Goal: Transaction & Acquisition: Purchase product/service

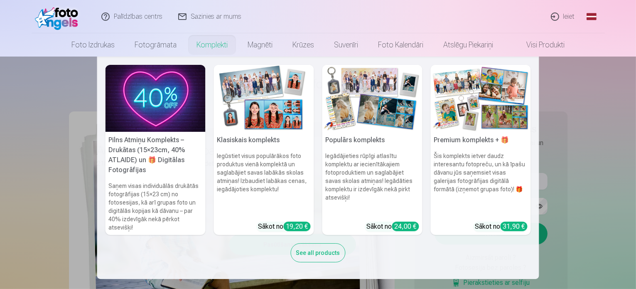
click at [592, 141] on nav "Pilns Atmiņu Komplekts – Drukātas (15×23cm, 40% ATLAIDE) un 🎁 Digitālas Fotogrā…" at bounding box center [318, 168] width 636 height 222
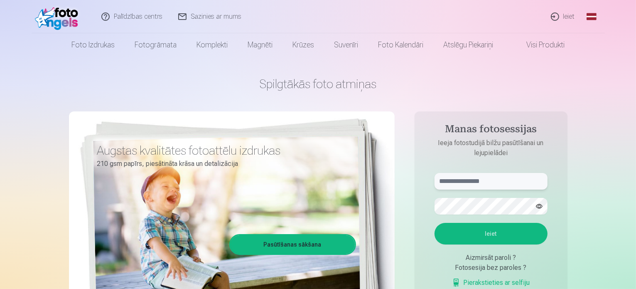
click at [499, 181] on input "text" at bounding box center [491, 181] width 113 height 17
type input "**********"
click at [489, 232] on button "Ieiet" at bounding box center [491, 234] width 113 height 22
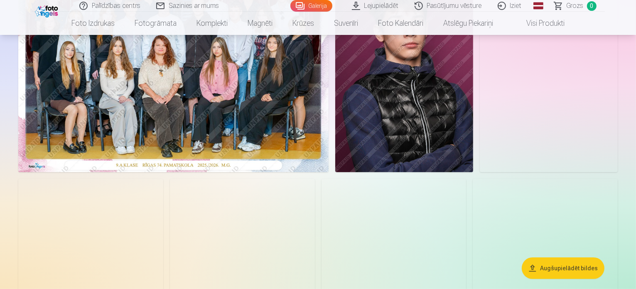
scroll to position [125, 0]
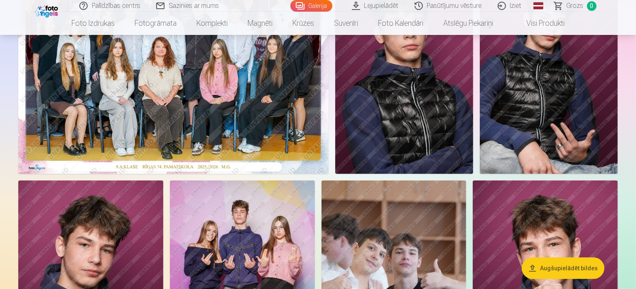
click at [265, 135] on img at bounding box center [173, 70] width 310 height 207
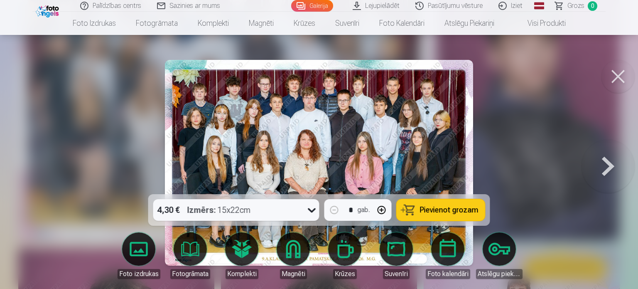
click at [447, 212] on span "Pievienot grozam" at bounding box center [449, 209] width 59 height 7
click at [620, 76] on button at bounding box center [618, 76] width 33 height 33
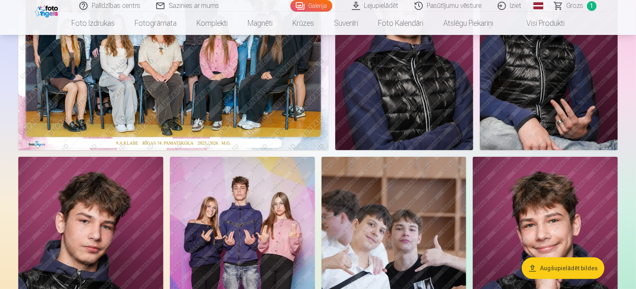
scroll to position [125, 0]
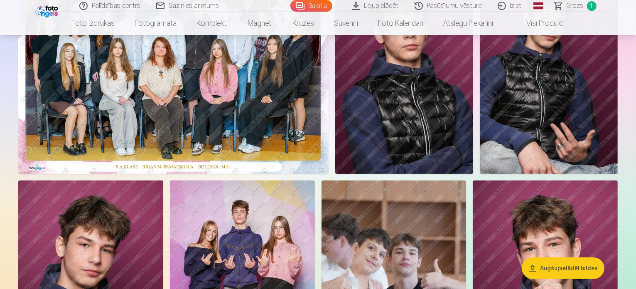
click at [280, 102] on img at bounding box center [173, 70] width 310 height 207
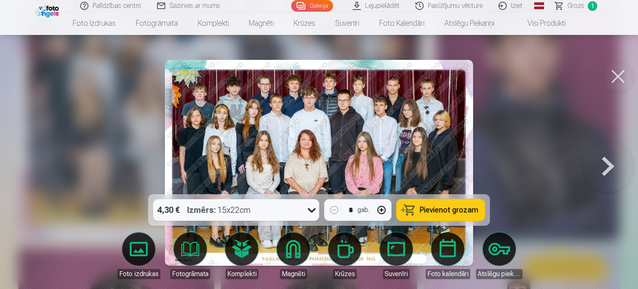
click at [606, 166] on button at bounding box center [608, 163] width 53 height 46
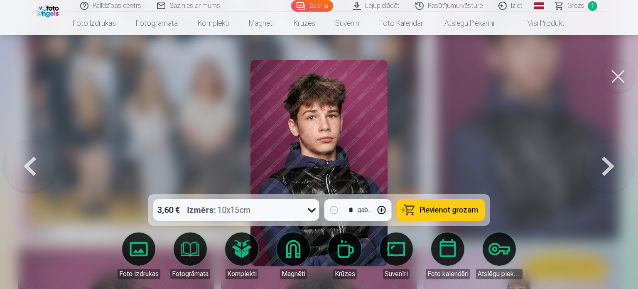
click at [606, 166] on button at bounding box center [608, 163] width 53 height 46
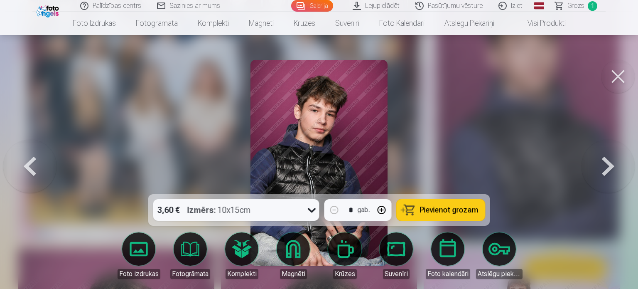
click at [607, 166] on button at bounding box center [608, 163] width 53 height 46
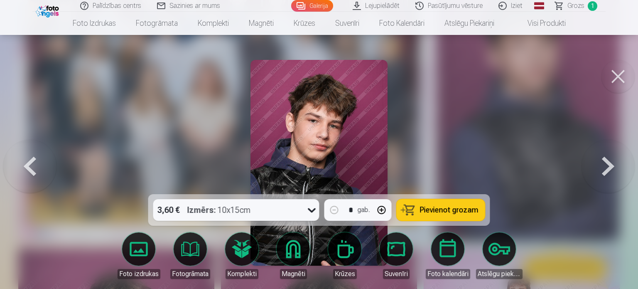
click at [607, 164] on button at bounding box center [608, 163] width 53 height 46
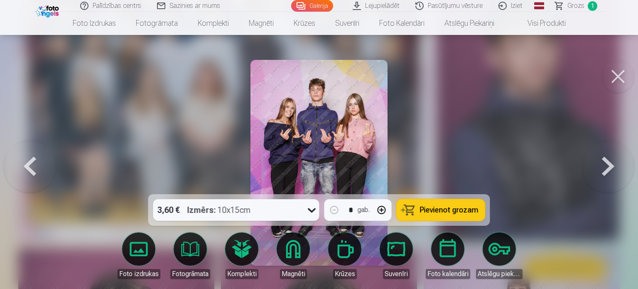
click at [608, 162] on button at bounding box center [608, 163] width 53 height 46
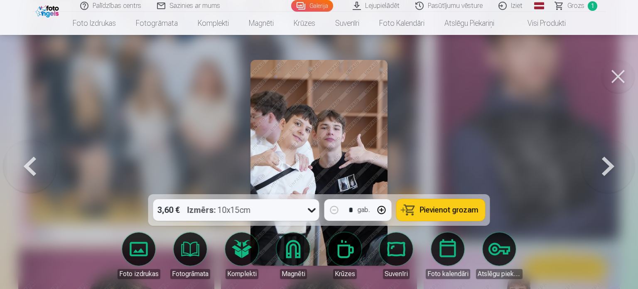
click at [607, 163] on button at bounding box center [608, 163] width 53 height 46
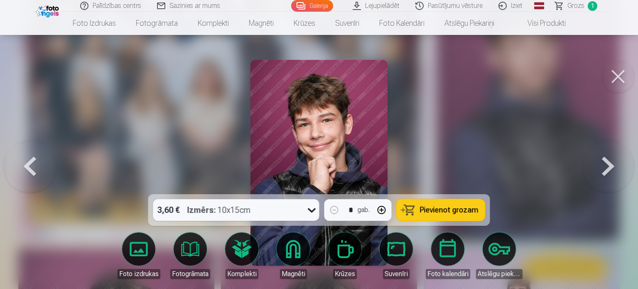
click at [607, 163] on button at bounding box center [608, 163] width 53 height 46
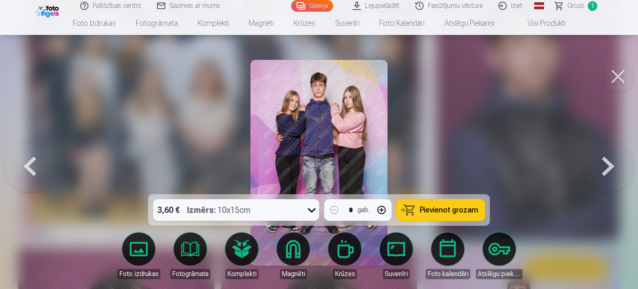
click at [607, 160] on button at bounding box center [608, 163] width 53 height 46
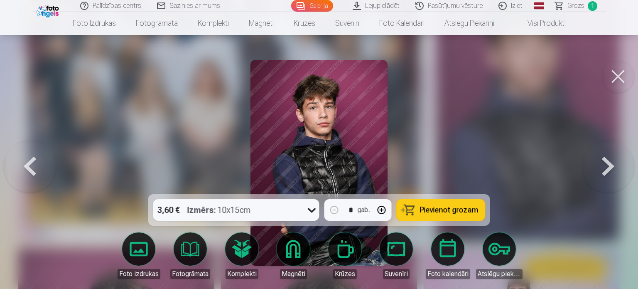
click at [607, 161] on button at bounding box center [608, 163] width 53 height 46
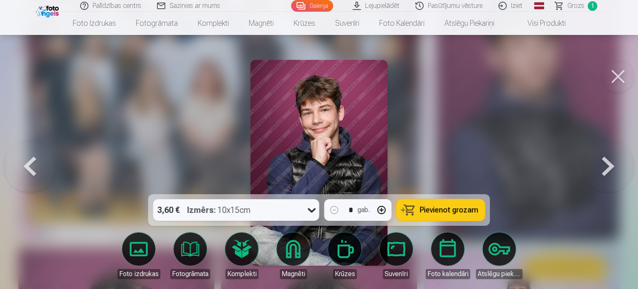
click at [608, 163] on button at bounding box center [608, 163] width 53 height 46
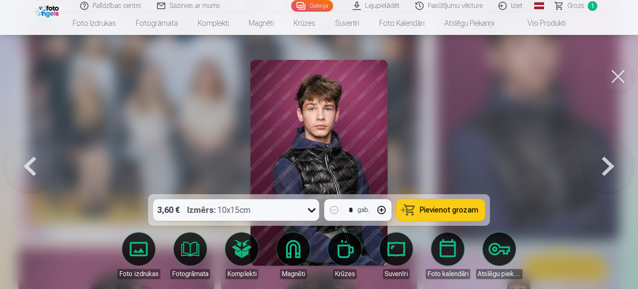
click at [607, 162] on button at bounding box center [608, 163] width 53 height 46
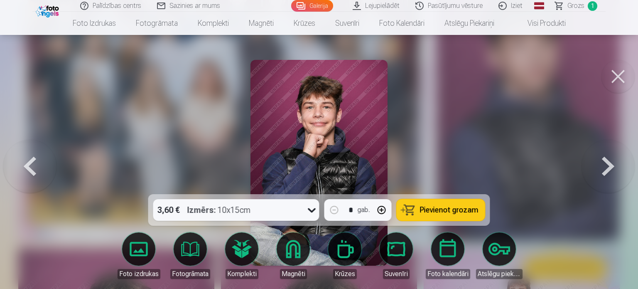
click at [607, 162] on button at bounding box center [608, 163] width 53 height 46
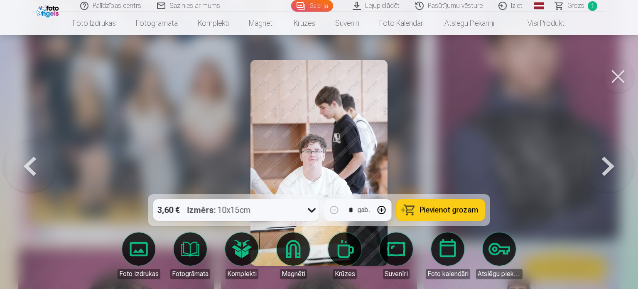
click at [607, 162] on button at bounding box center [608, 163] width 53 height 46
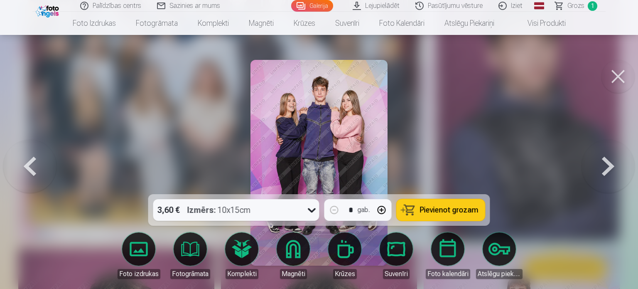
click at [313, 209] on icon at bounding box center [311, 209] width 13 height 13
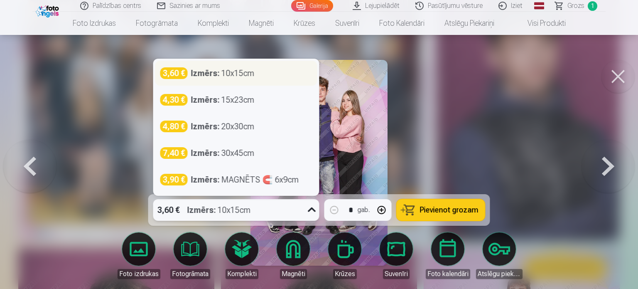
click at [264, 74] on div "3,60 € Izmērs : 10x15cm" at bounding box center [236, 73] width 152 height 12
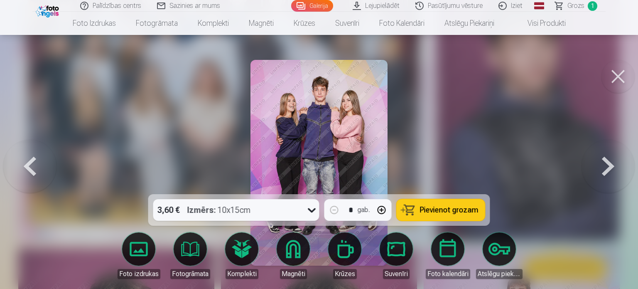
click at [454, 210] on span "Pievienot grozam" at bounding box center [449, 209] width 59 height 7
click at [607, 164] on button at bounding box center [608, 163] width 53 height 46
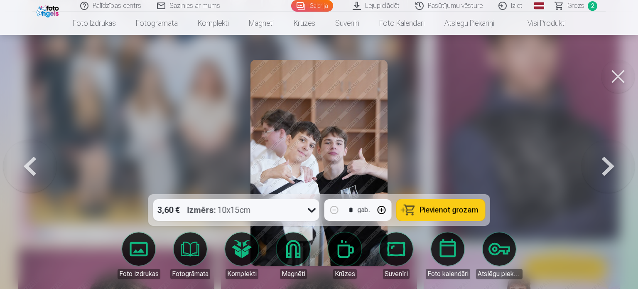
click at [607, 164] on button at bounding box center [608, 163] width 53 height 46
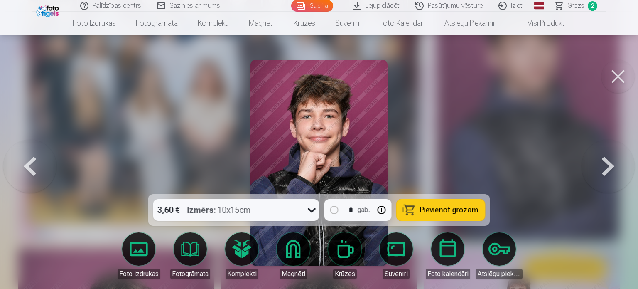
click at [607, 164] on button at bounding box center [608, 163] width 53 height 46
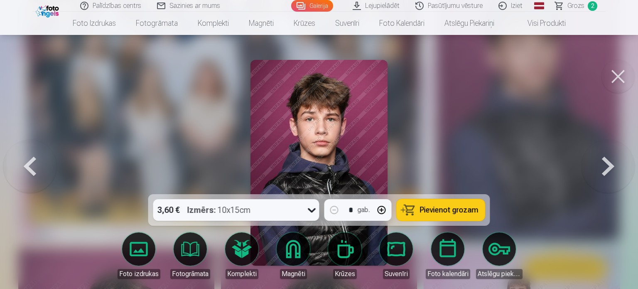
click at [609, 162] on button at bounding box center [608, 163] width 53 height 46
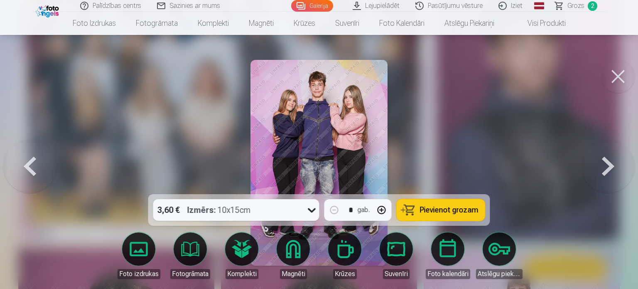
click at [608, 164] on button at bounding box center [608, 163] width 53 height 46
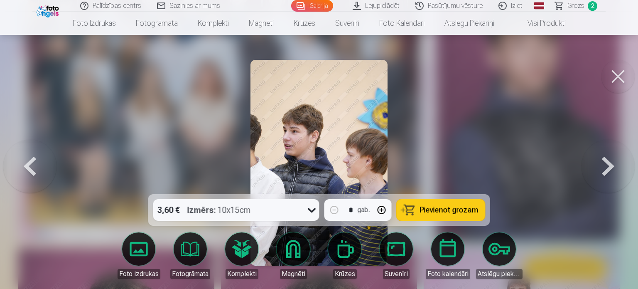
click at [607, 161] on button at bounding box center [608, 163] width 53 height 46
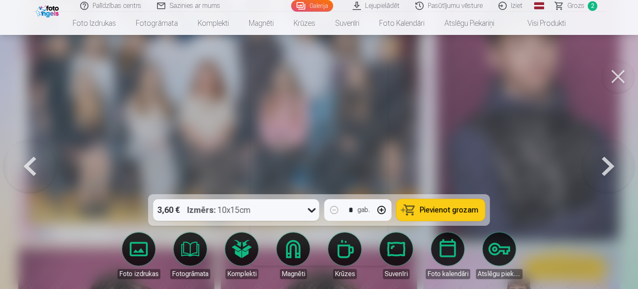
click at [607, 161] on button at bounding box center [608, 163] width 53 height 46
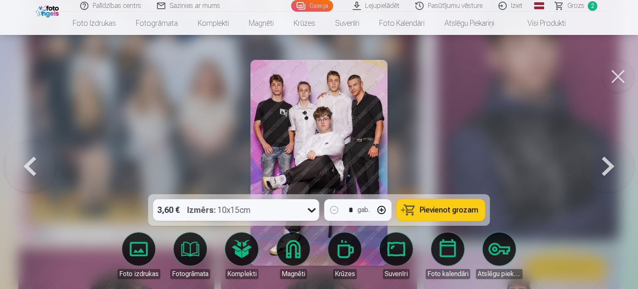
click at [309, 209] on icon at bounding box center [311, 209] width 13 height 13
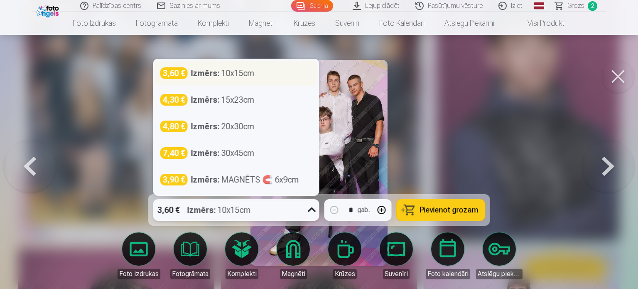
click at [283, 75] on div "3,60 € Izmērs : 10x15cm" at bounding box center [236, 73] width 152 height 12
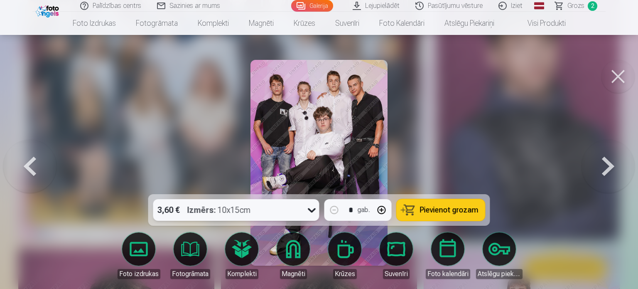
click at [449, 210] on span "Pievienot grozam" at bounding box center [449, 209] width 59 height 7
click at [608, 165] on button at bounding box center [608, 163] width 53 height 46
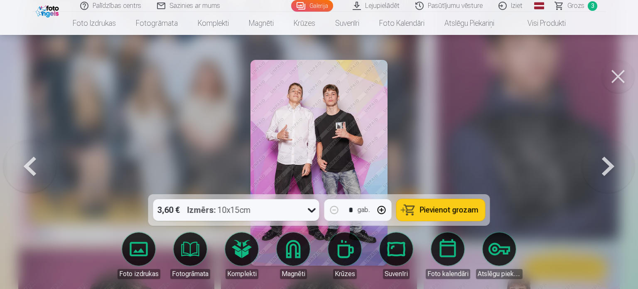
click at [608, 161] on button at bounding box center [608, 163] width 53 height 46
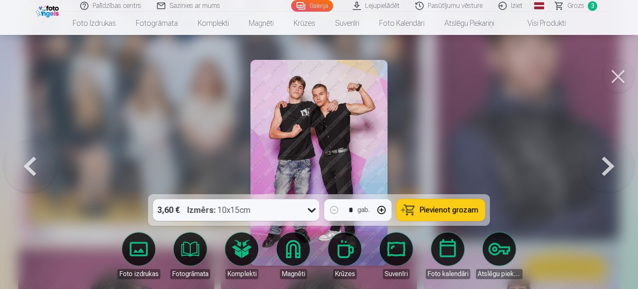
click at [32, 165] on button at bounding box center [29, 163] width 53 height 46
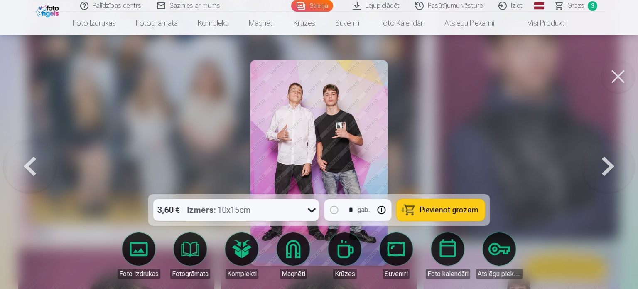
click at [312, 209] on icon at bounding box center [311, 209] width 13 height 13
click at [449, 208] on span "Pievienot grozam" at bounding box center [449, 209] width 59 height 7
click at [607, 163] on button at bounding box center [608, 163] width 53 height 46
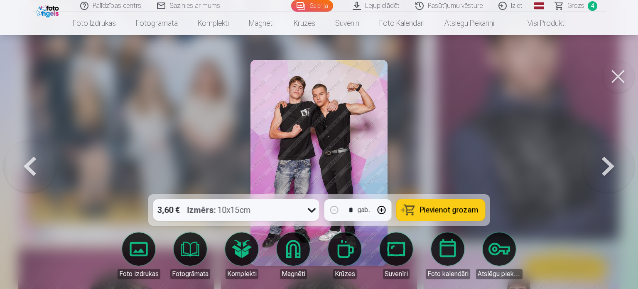
click at [460, 210] on span "Pievienot grozam" at bounding box center [449, 209] width 59 height 7
click at [610, 165] on button at bounding box center [608, 163] width 53 height 46
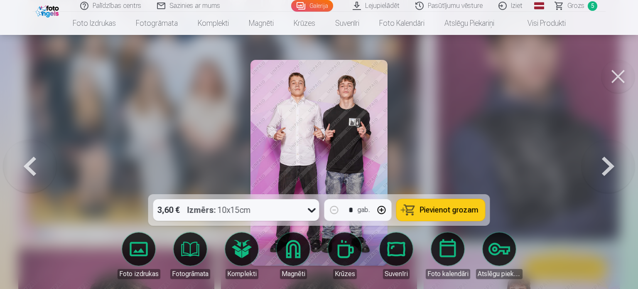
click at [607, 163] on button at bounding box center [608, 163] width 53 height 46
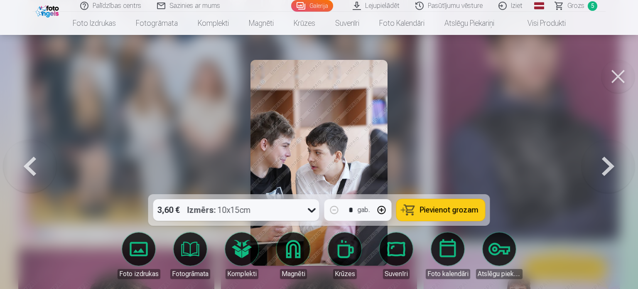
click at [607, 162] on button at bounding box center [608, 163] width 53 height 46
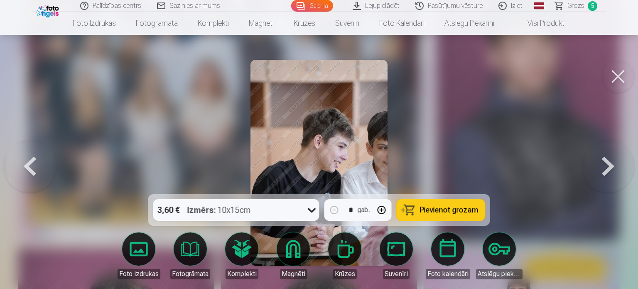
click at [607, 162] on button at bounding box center [608, 163] width 53 height 46
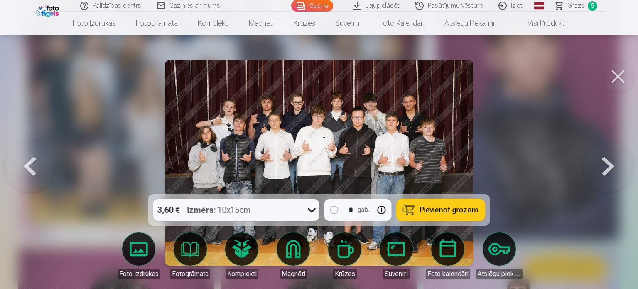
click at [453, 212] on span "Pievienot grozam" at bounding box center [449, 209] width 59 height 7
click at [609, 164] on button at bounding box center [608, 163] width 53 height 46
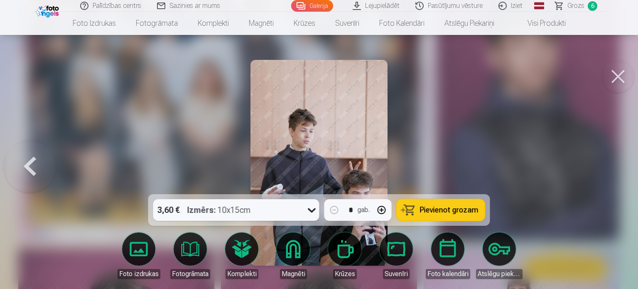
click at [32, 163] on button at bounding box center [29, 163] width 53 height 46
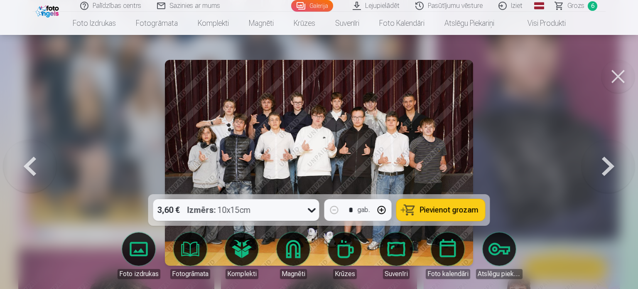
click at [28, 162] on button at bounding box center [29, 163] width 53 height 46
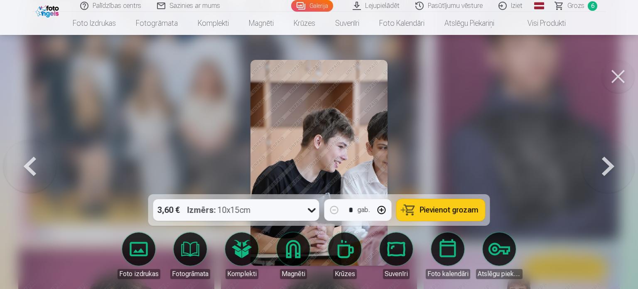
click at [28, 162] on button at bounding box center [29, 163] width 53 height 46
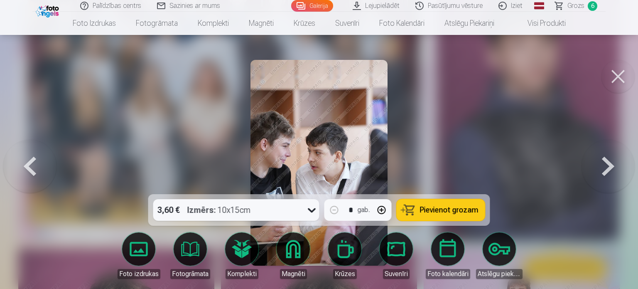
click at [28, 162] on button at bounding box center [29, 163] width 53 height 46
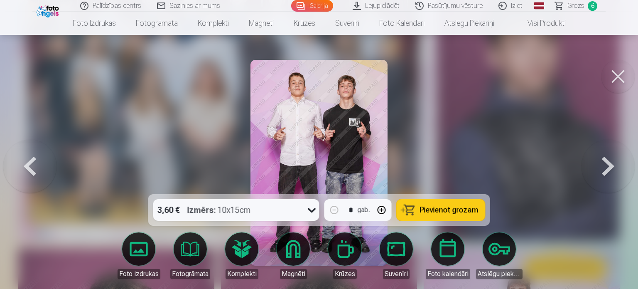
click at [28, 162] on button at bounding box center [29, 163] width 53 height 46
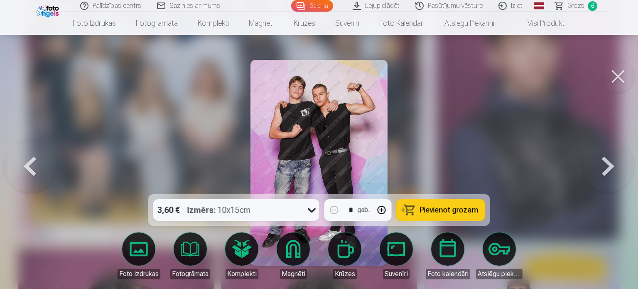
click at [28, 162] on button at bounding box center [29, 163] width 53 height 46
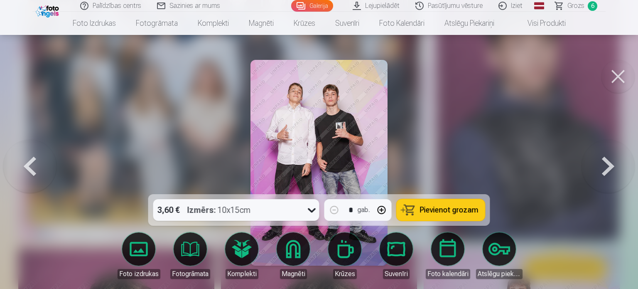
click at [29, 162] on button at bounding box center [29, 163] width 53 height 46
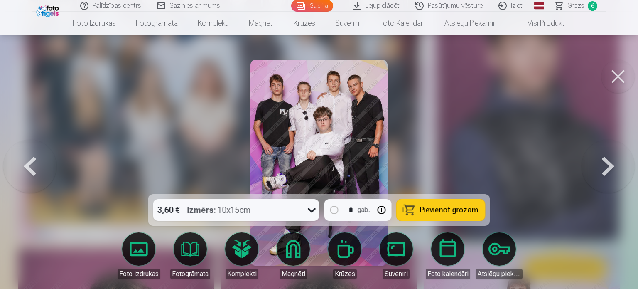
click at [29, 162] on button at bounding box center [29, 163] width 53 height 46
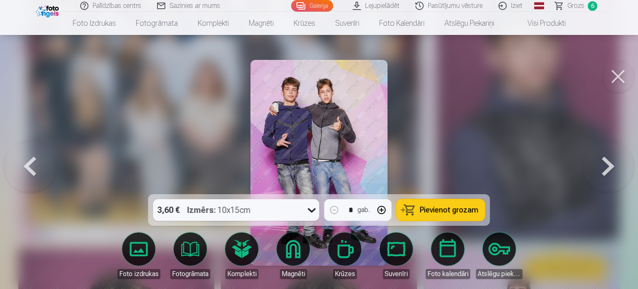
click at [467, 211] on span "Pievienot grozam" at bounding box center [449, 209] width 59 height 7
click at [30, 160] on button at bounding box center [29, 163] width 53 height 46
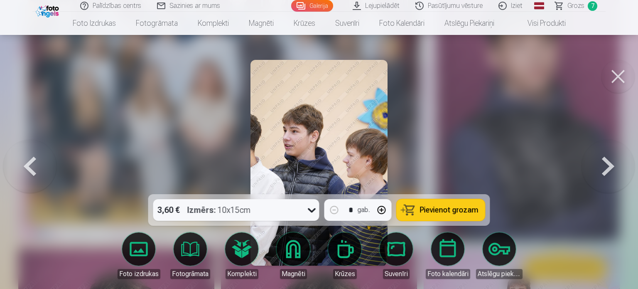
click at [29, 163] on button at bounding box center [29, 163] width 53 height 46
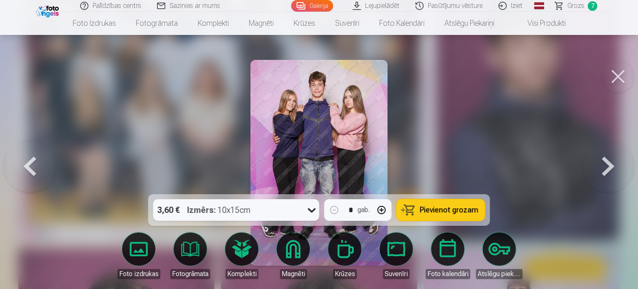
click at [30, 163] on button at bounding box center [29, 163] width 53 height 46
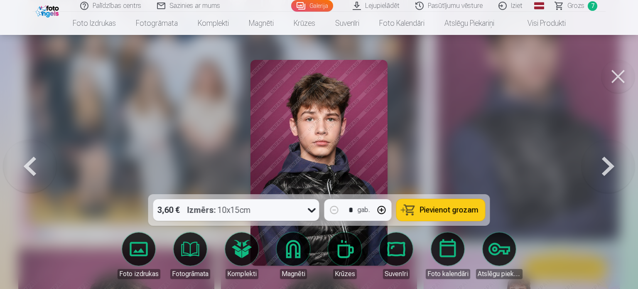
click at [32, 161] on button at bounding box center [29, 163] width 53 height 46
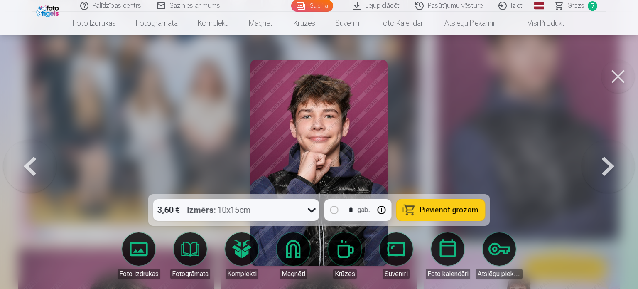
click at [32, 161] on button at bounding box center [29, 163] width 53 height 46
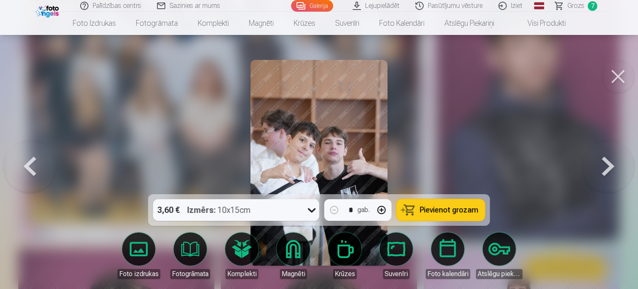
click at [32, 161] on button at bounding box center [29, 163] width 53 height 46
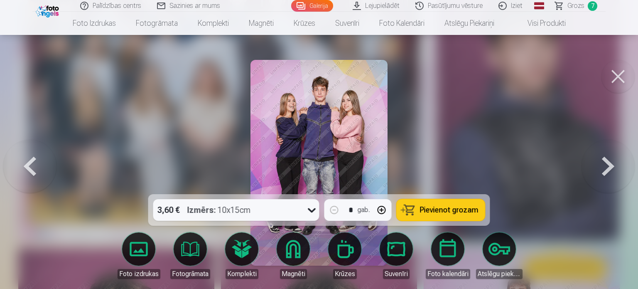
click at [32, 161] on button at bounding box center [29, 163] width 53 height 46
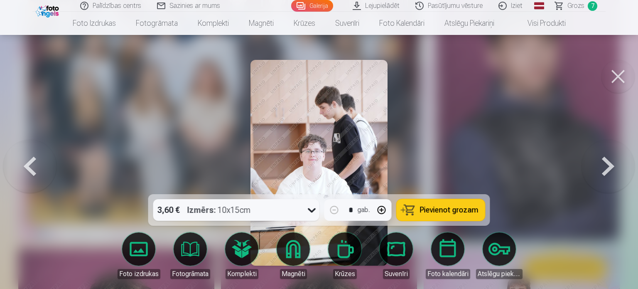
click at [32, 161] on button at bounding box center [29, 163] width 53 height 46
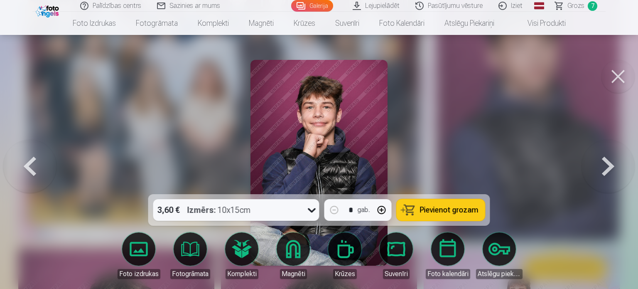
click at [32, 161] on button at bounding box center [29, 163] width 53 height 46
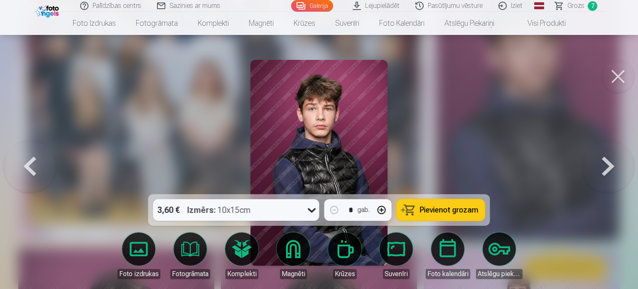
click at [32, 162] on button at bounding box center [29, 163] width 53 height 46
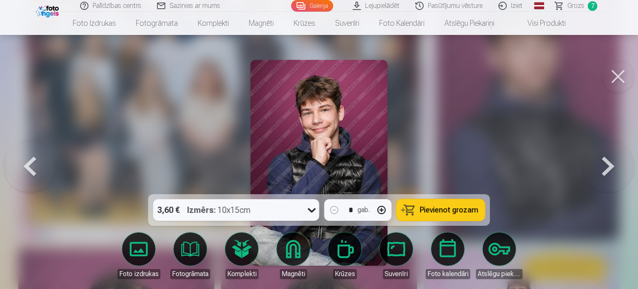
click at [31, 161] on button at bounding box center [29, 163] width 53 height 46
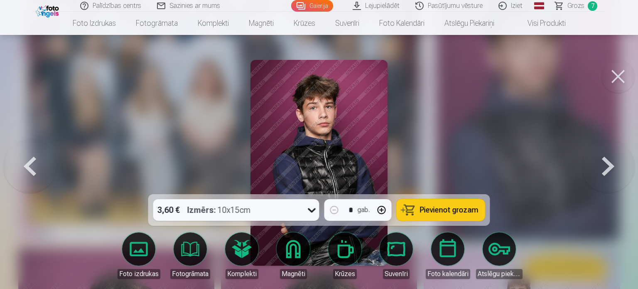
click at [25, 164] on button at bounding box center [29, 163] width 53 height 46
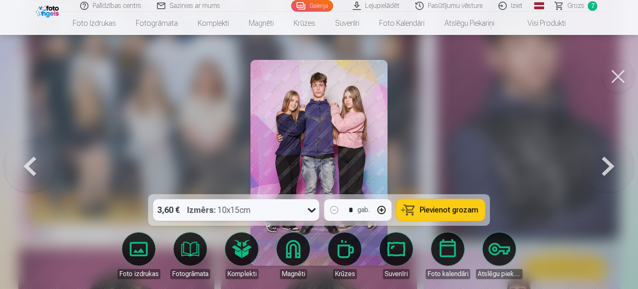
click at [25, 164] on button at bounding box center [29, 163] width 53 height 46
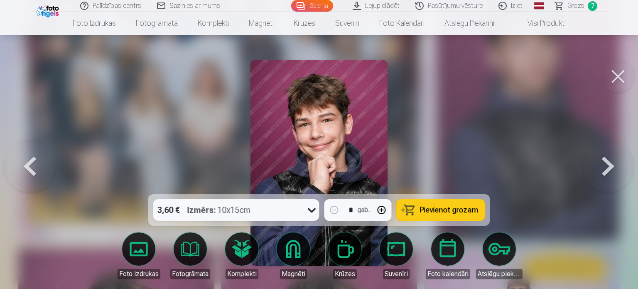
click at [29, 161] on button at bounding box center [29, 163] width 53 height 46
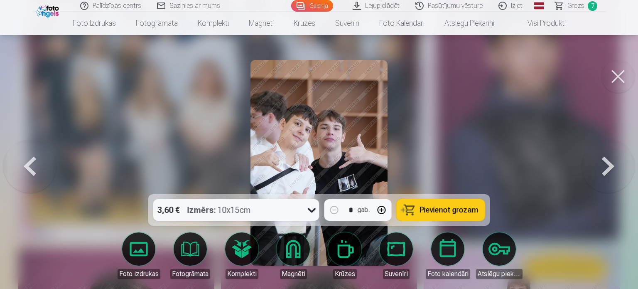
click at [29, 161] on button at bounding box center [29, 163] width 53 height 46
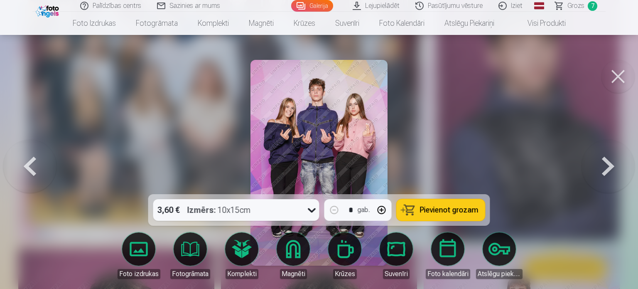
click at [29, 161] on button at bounding box center [29, 163] width 53 height 46
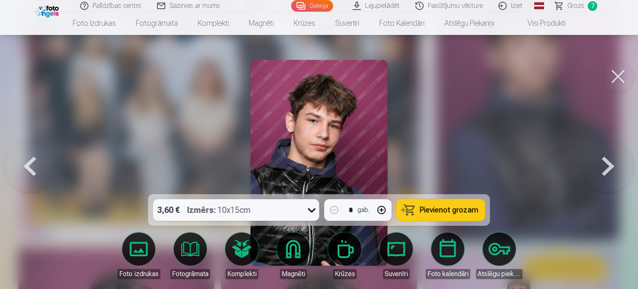
click at [29, 161] on button at bounding box center [29, 163] width 53 height 46
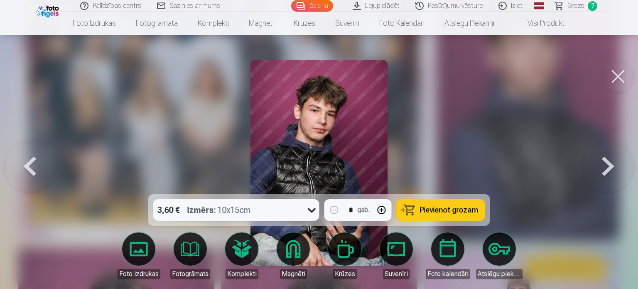
click at [29, 161] on button at bounding box center [29, 163] width 53 height 46
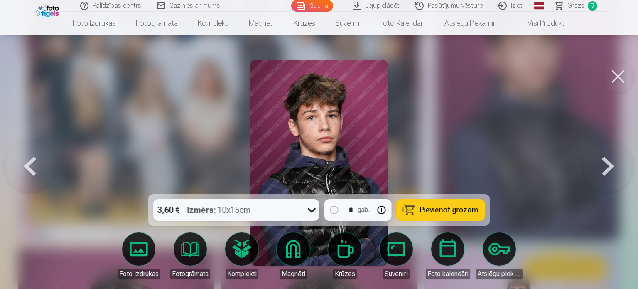
click at [29, 161] on button at bounding box center [29, 163] width 53 height 46
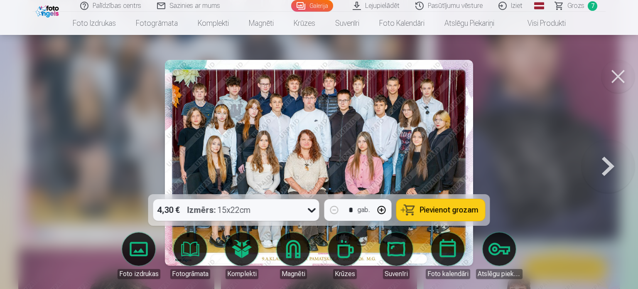
click at [608, 165] on button at bounding box center [608, 163] width 53 height 46
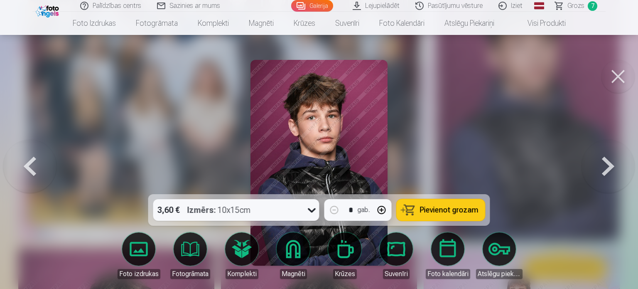
click at [310, 211] on icon at bounding box center [311, 209] width 13 height 13
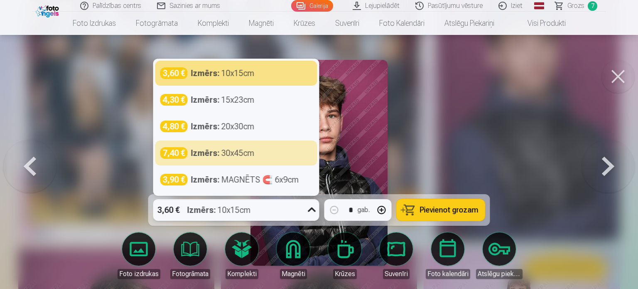
click at [470, 169] on div at bounding box center [319, 144] width 638 height 289
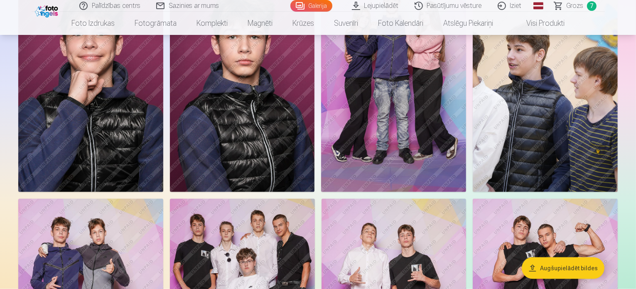
scroll to position [956, 0]
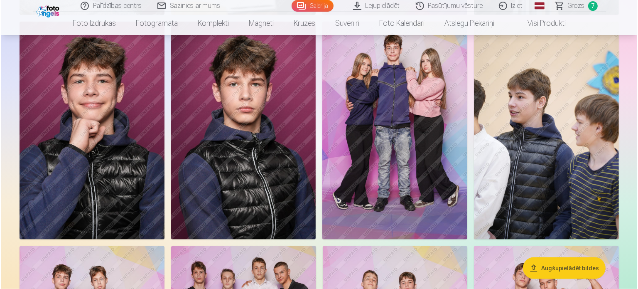
scroll to position [957, 0]
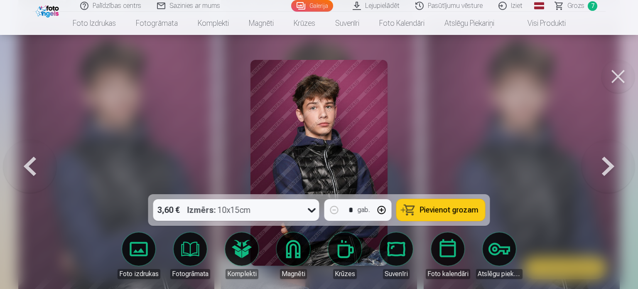
click at [450, 211] on span "Pievienot grozam" at bounding box center [449, 209] width 59 height 7
click at [620, 73] on button at bounding box center [618, 76] width 33 height 33
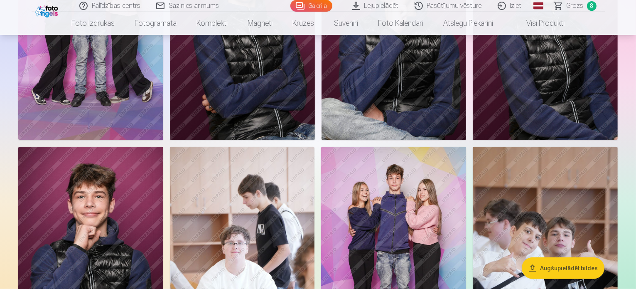
scroll to position [623, 0]
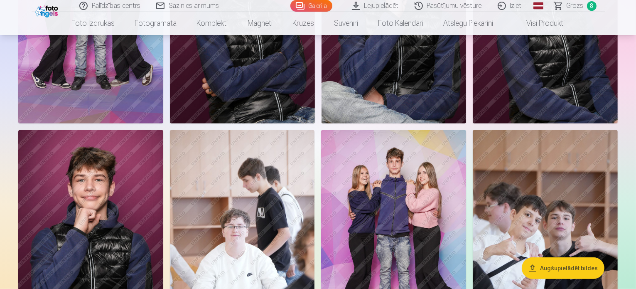
click at [577, 270] on button "Augšupielādēt bildes" at bounding box center [563, 268] width 83 height 22
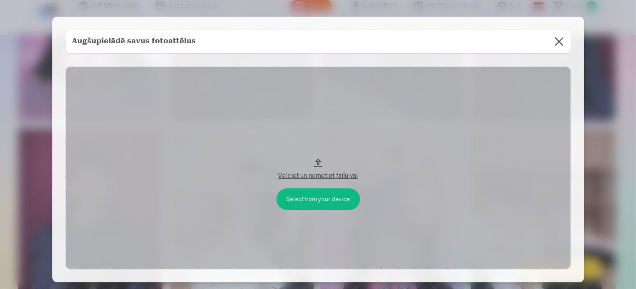
scroll to position [624, 0]
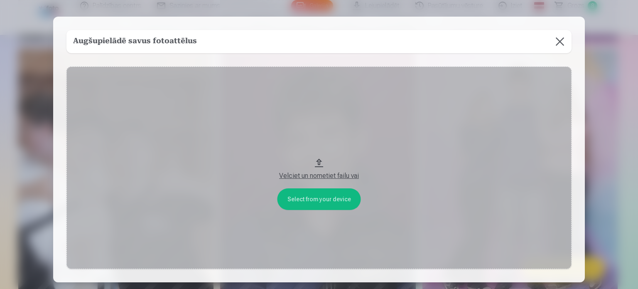
click at [322, 198] on button "Velciet un nometiet failu vai" at bounding box center [318, 167] width 505 height 202
click at [558, 39] on button at bounding box center [559, 41] width 23 height 23
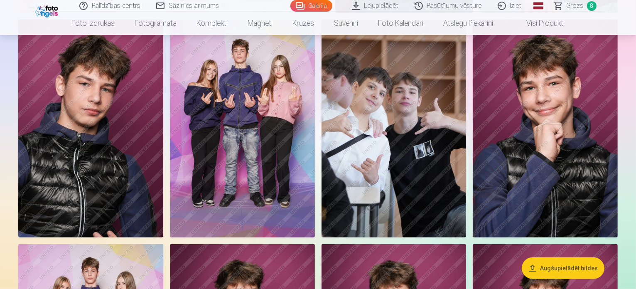
scroll to position [333, 0]
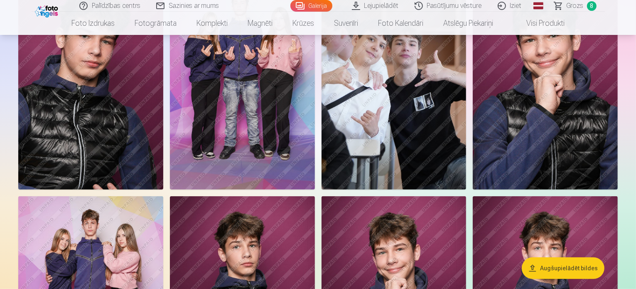
click at [577, 6] on span "Grozs" at bounding box center [575, 6] width 17 height 10
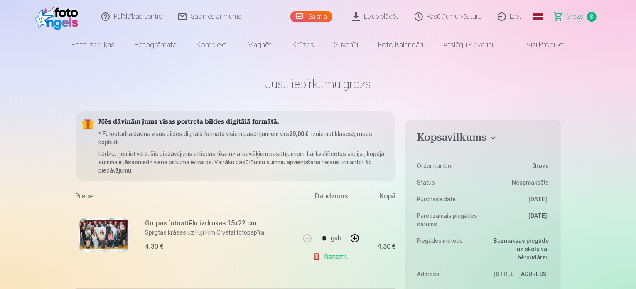
click at [129, 16] on link "Palīdzības centrs" at bounding box center [132, 16] width 77 height 33
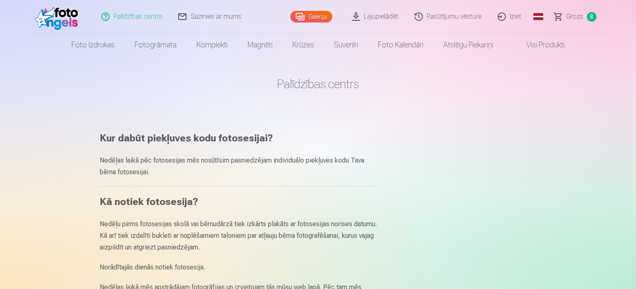
click at [219, 18] on link "Sazinies ar mums" at bounding box center [210, 16] width 79 height 33
